Goal: Information Seeking & Learning: Understand process/instructions

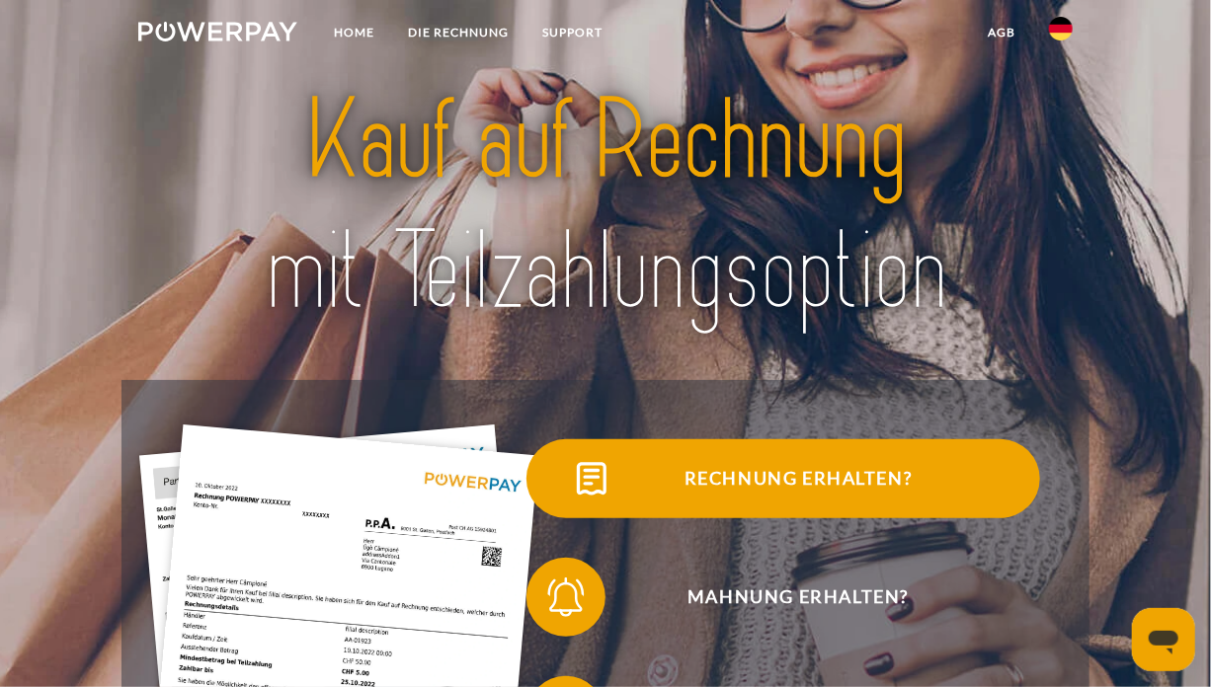
drag, startPoint x: 0, startPoint y: 0, endPoint x: 980, endPoint y: 490, distance: 1095.4
click at [980, 490] on span "Rechnung erhalten?" at bounding box center [798, 479] width 484 height 79
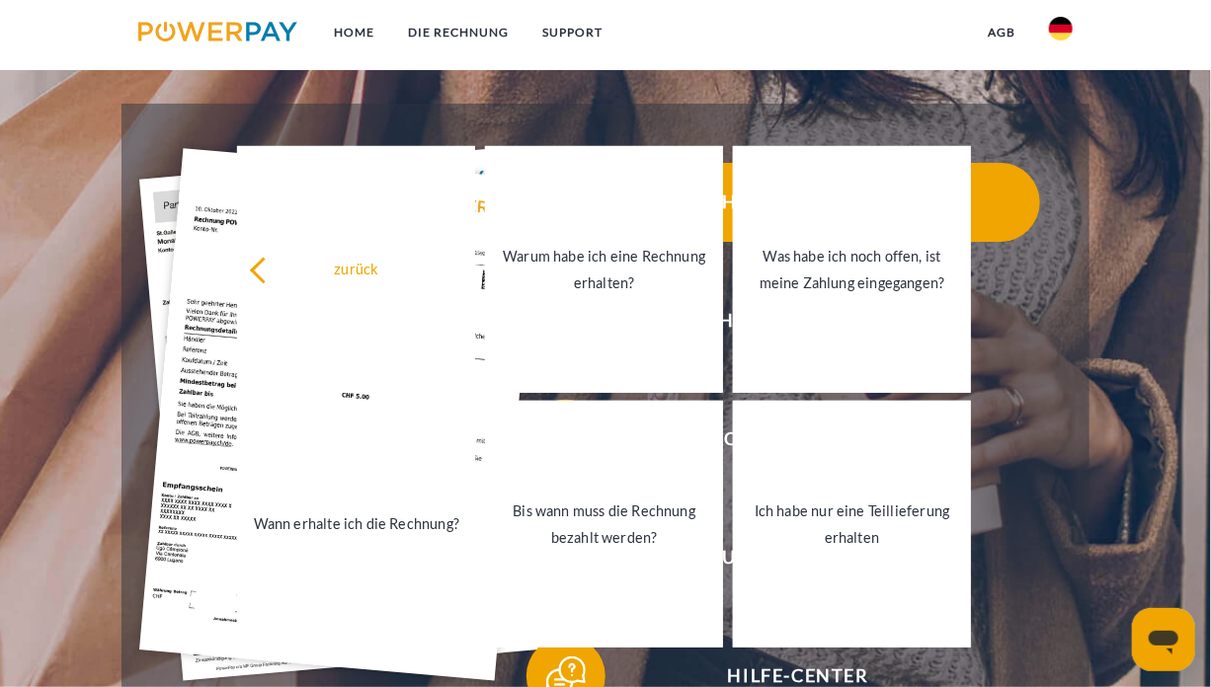
scroll to position [319, 0]
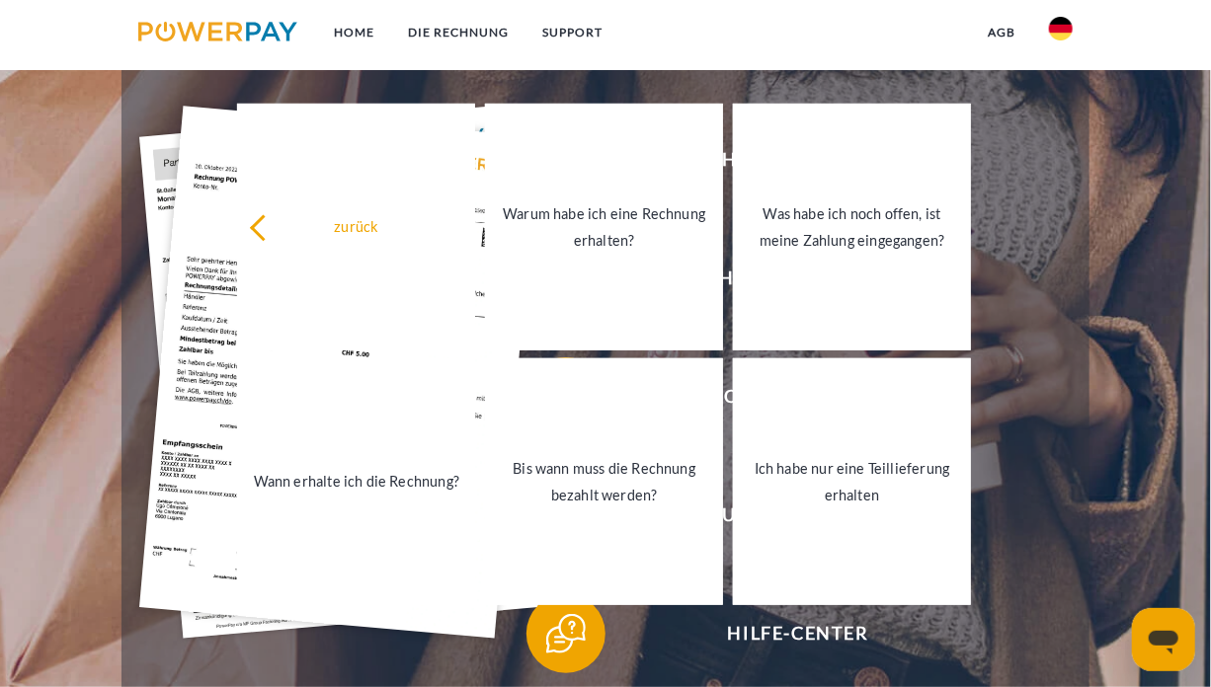
click at [1050, 578] on div "Hilfe-Center" at bounding box center [783, 634] width 533 height 119
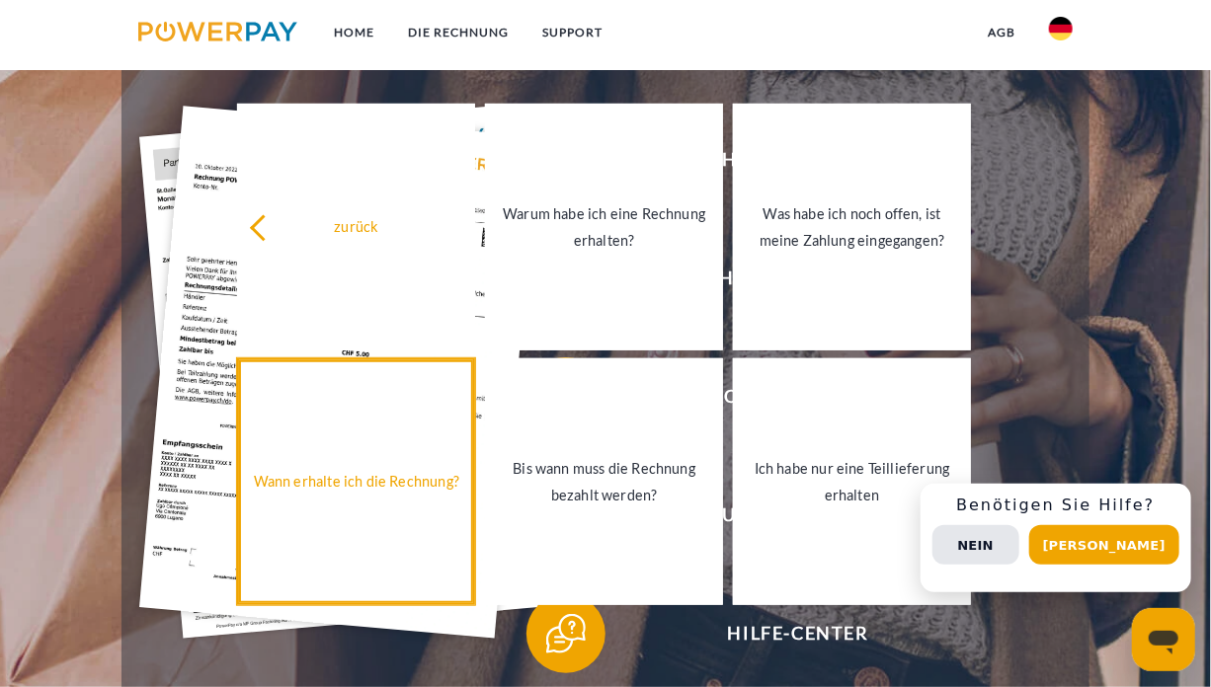
click at [371, 521] on link "Wann erhalte ich die Rechnung?" at bounding box center [356, 482] width 238 height 247
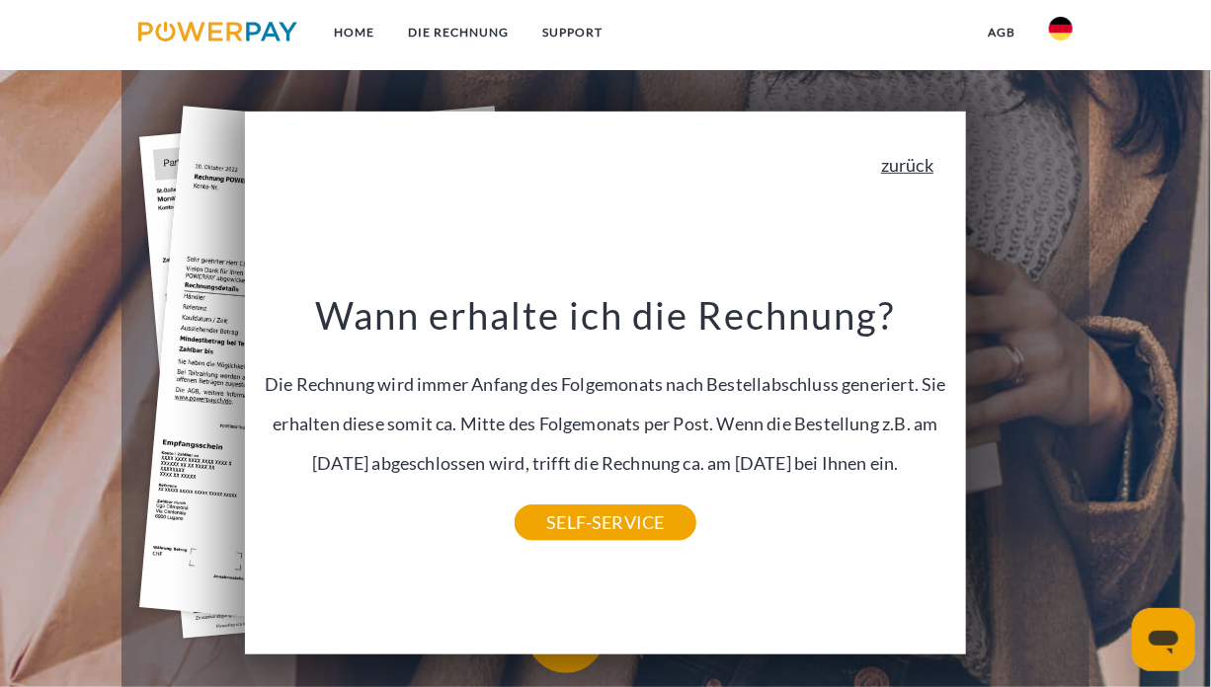
click at [933, 171] on link "zurück" at bounding box center [907, 165] width 52 height 18
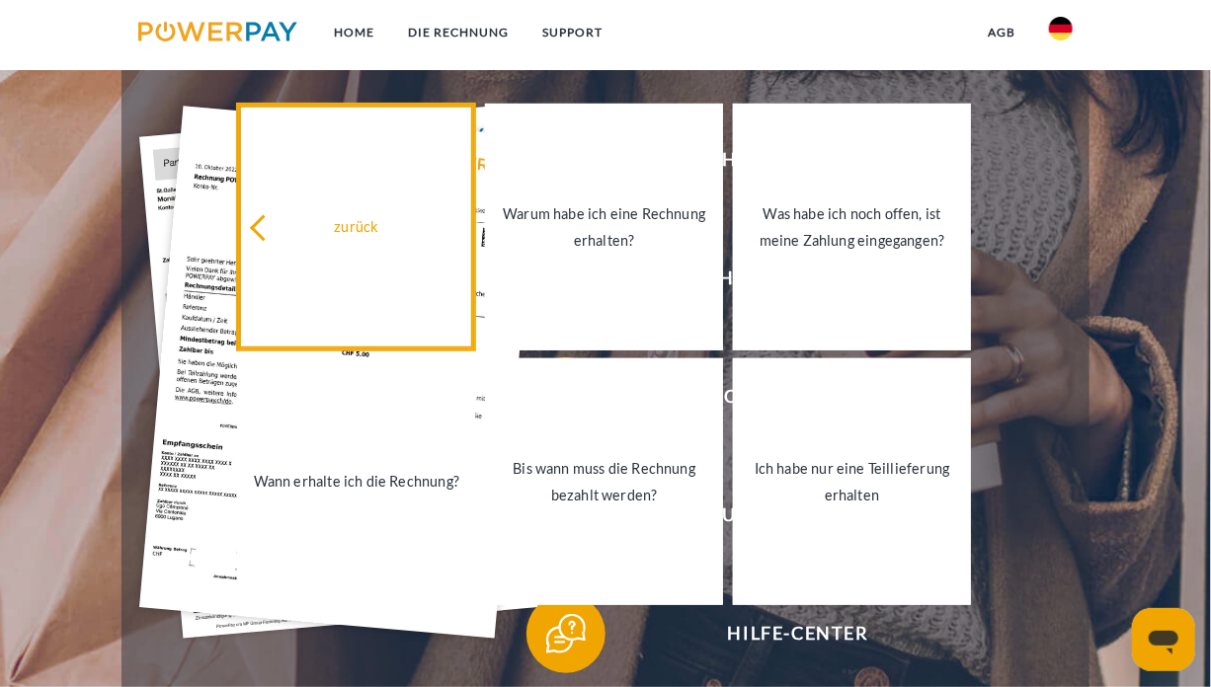
click at [261, 231] on icon at bounding box center [263, 228] width 27 height 27
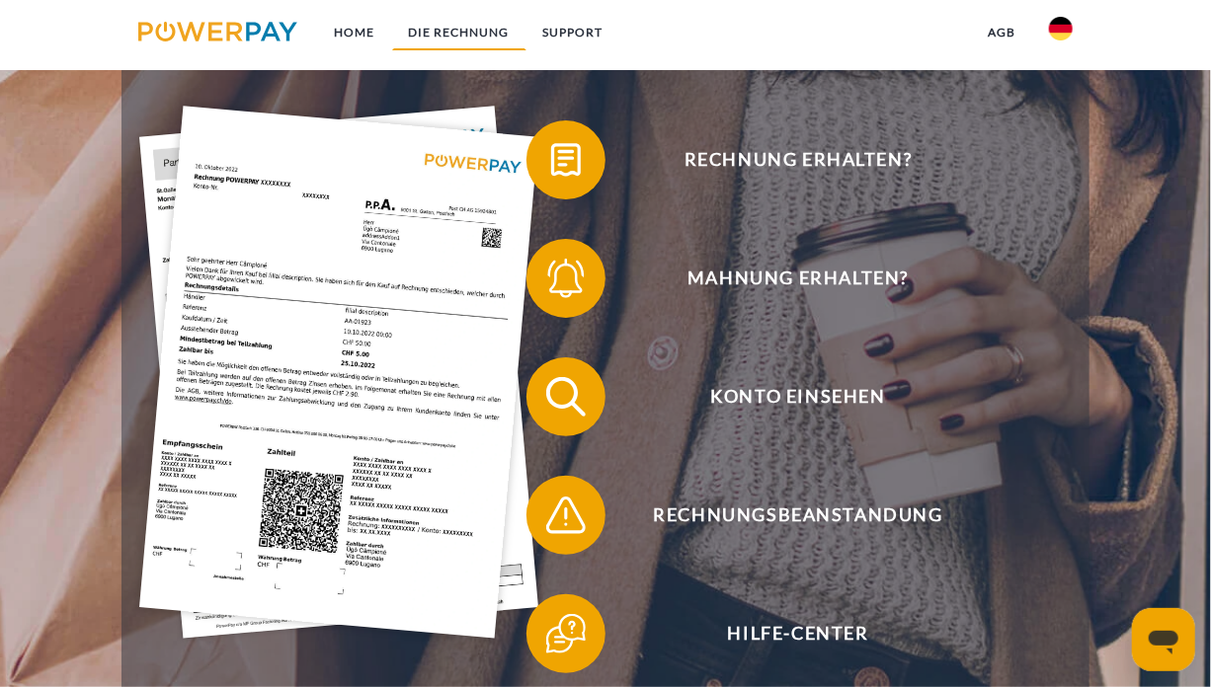
click at [458, 44] on link "DIE RECHNUNG" at bounding box center [459, 33] width 134 height 36
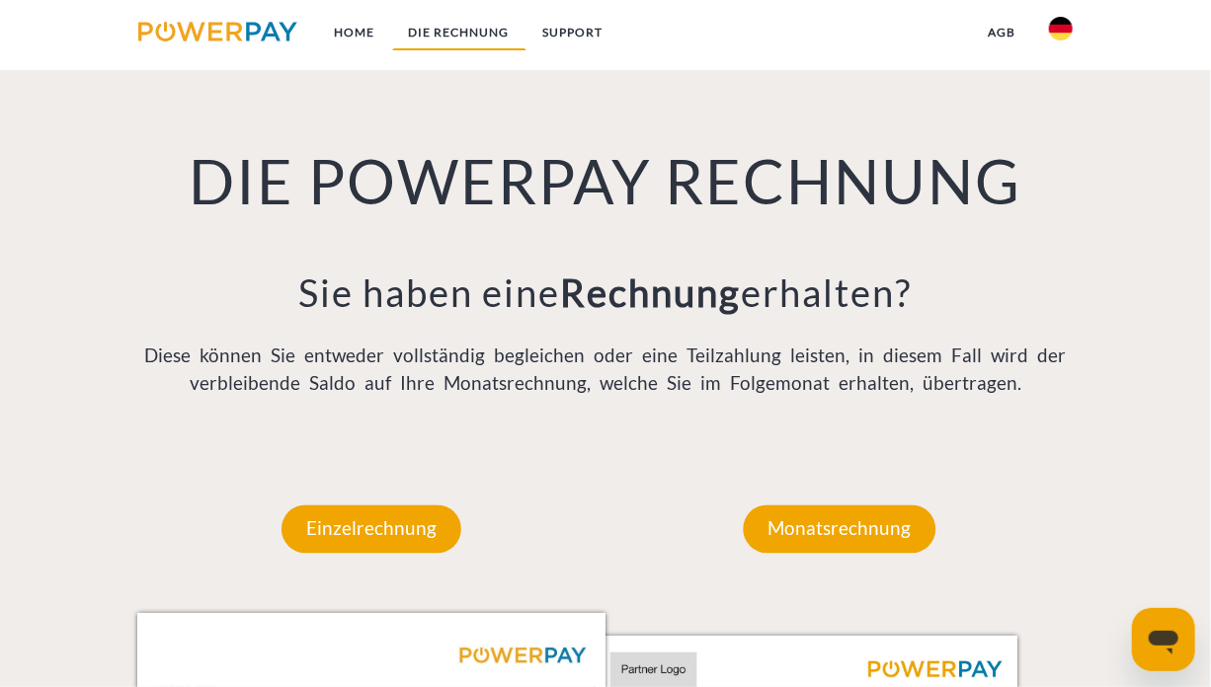
scroll to position [1308, 0]
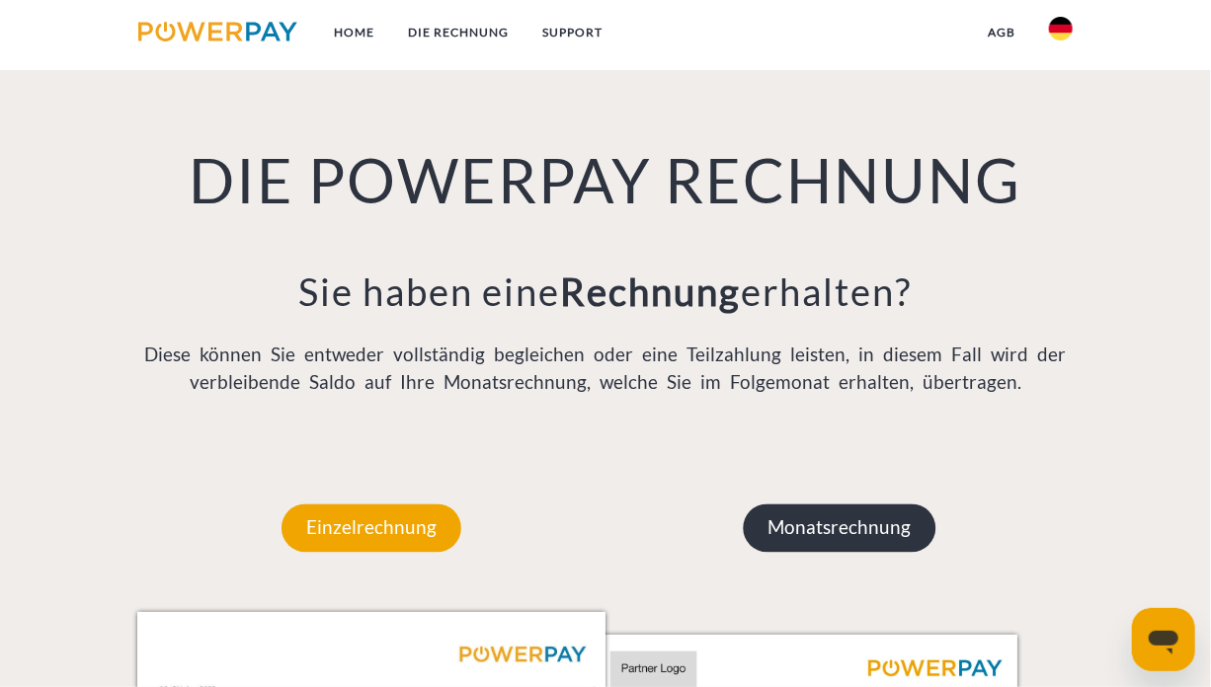
click at [821, 552] on p "Monatsrechnung" at bounding box center [840, 528] width 193 height 47
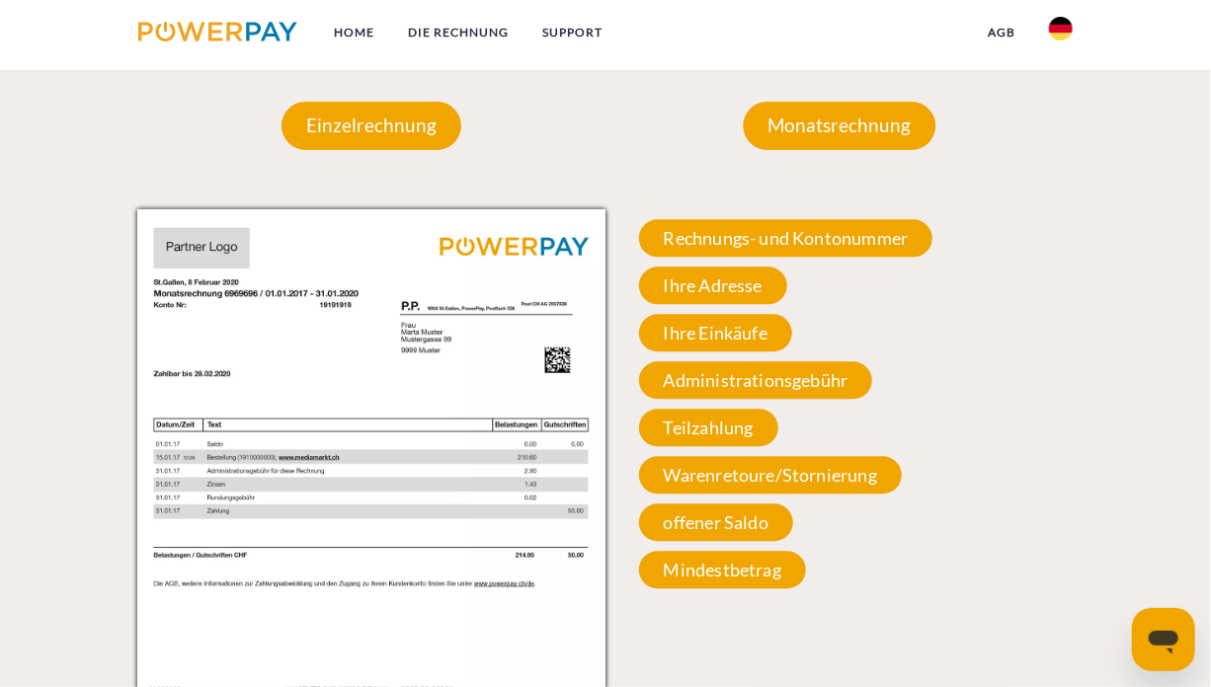
scroll to position [1710, 0]
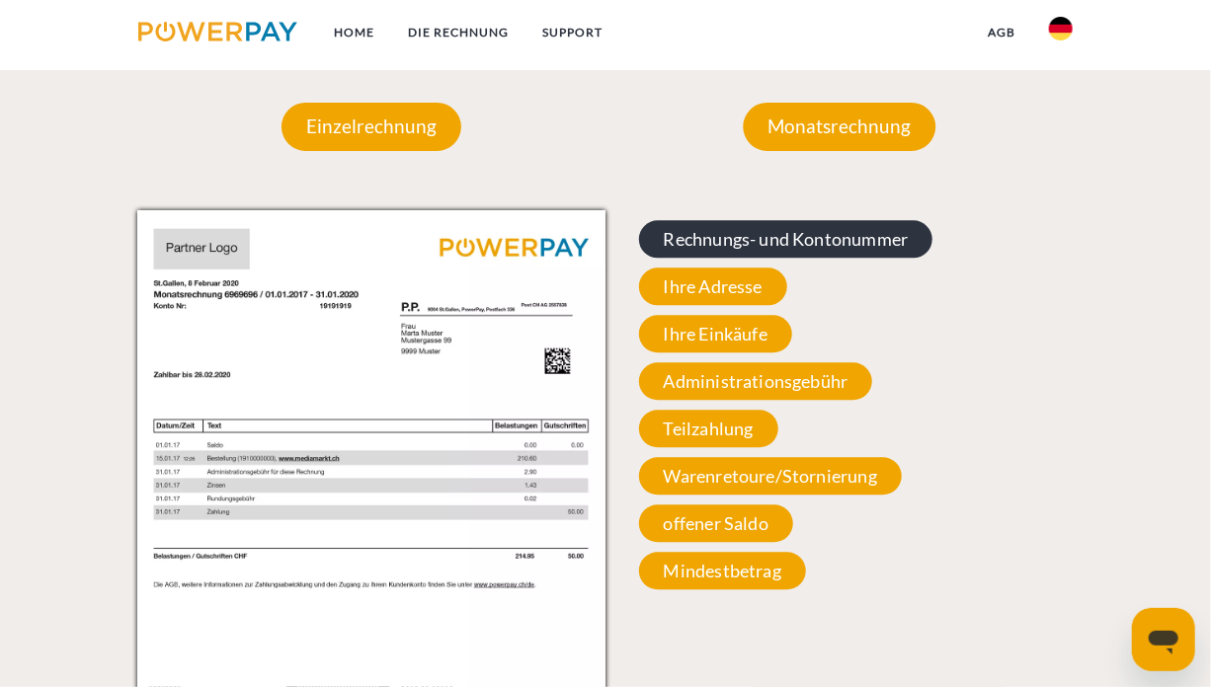
click at [796, 236] on span "Rechnungs- und Kontonummer" at bounding box center [786, 239] width 294 height 38
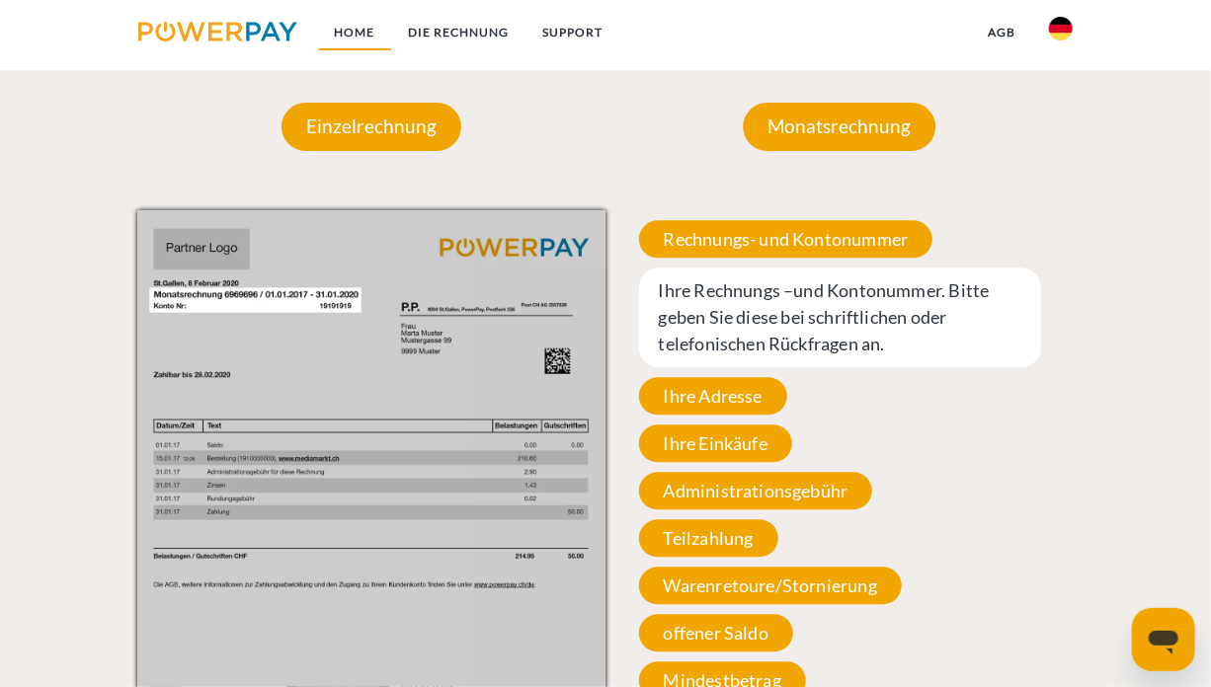
click at [357, 31] on link "Home" at bounding box center [355, 33] width 74 height 36
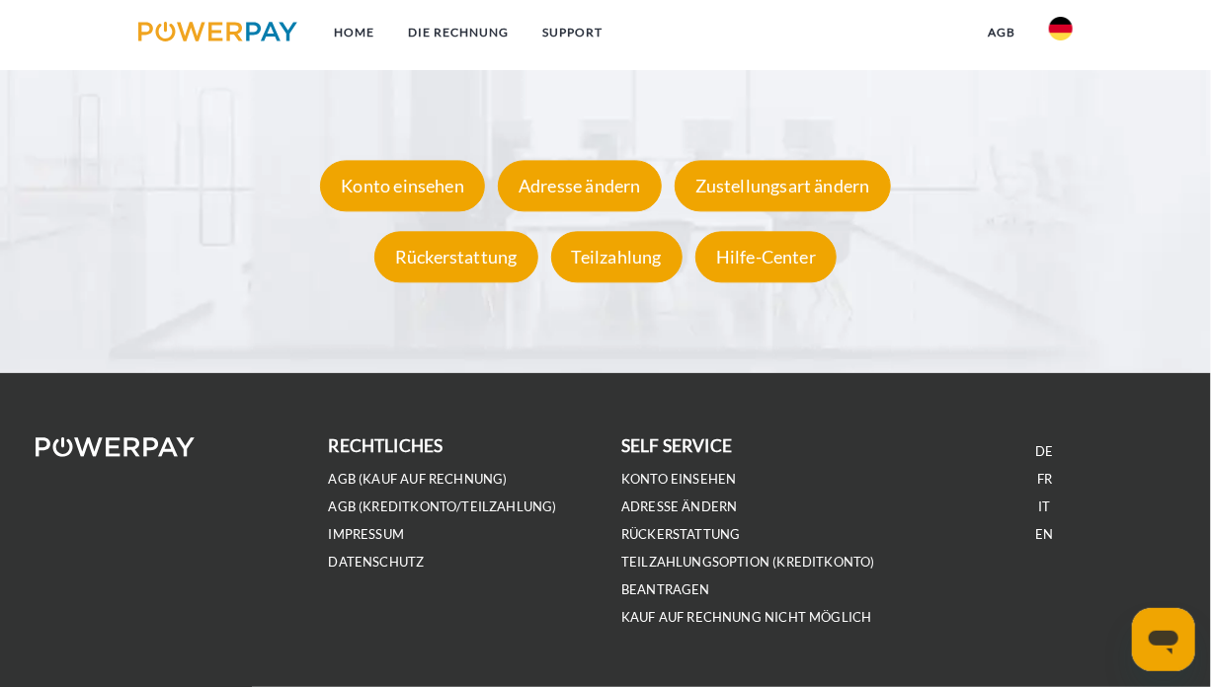
scroll to position [3492, 0]
click at [448, 195] on div "Konto einsehen" at bounding box center [402, 185] width 165 height 51
